Goal: Information Seeking & Learning: Learn about a topic

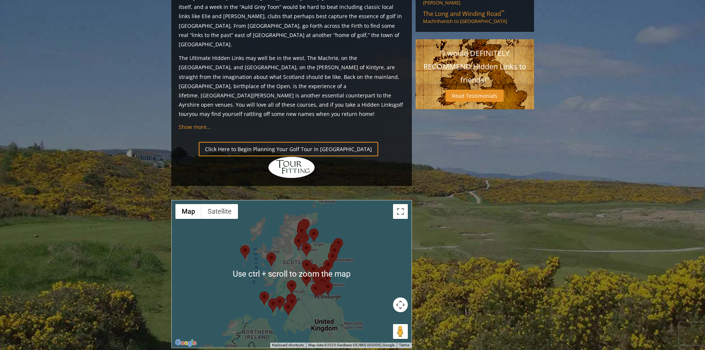
scroll to position [741, 0]
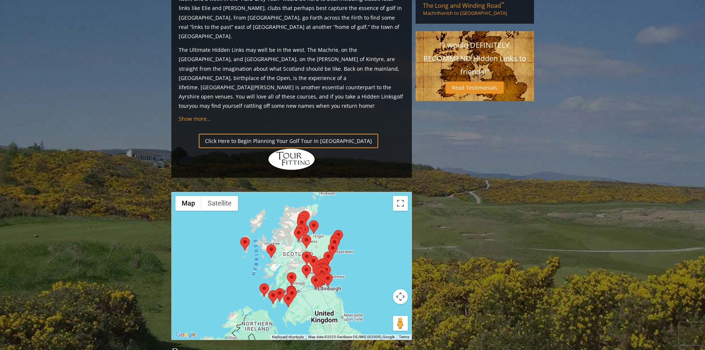
click at [225, 214] on div at bounding box center [292, 265] width 240 height 147
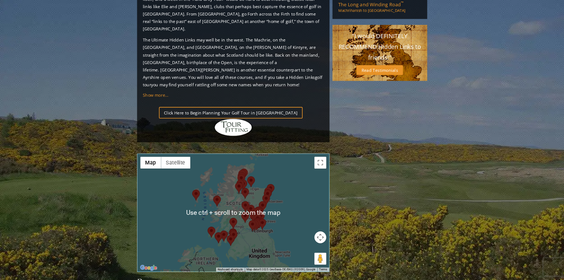
scroll to position [704, 0]
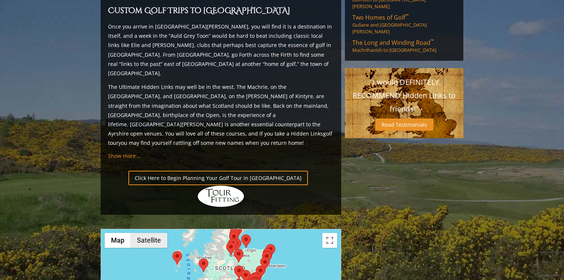
drag, startPoint x: 148, startPoint y: 208, endPoint x: 151, endPoint y: 184, distance: 23.9
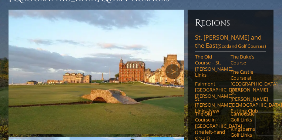
scroll to position [110, 0]
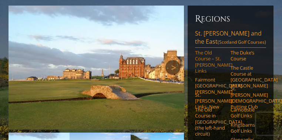
click at [203, 50] on link "The Old Course – St. [PERSON_NAME] Links" at bounding box center [210, 62] width 31 height 24
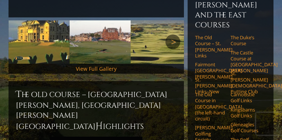
scroll to position [250, 0]
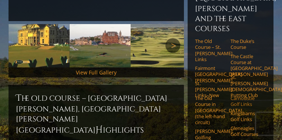
click at [244, 95] on link "Carnoustie Golf Links" at bounding box center [246, 101] width 31 height 12
